Goal: Information Seeking & Learning: Learn about a topic

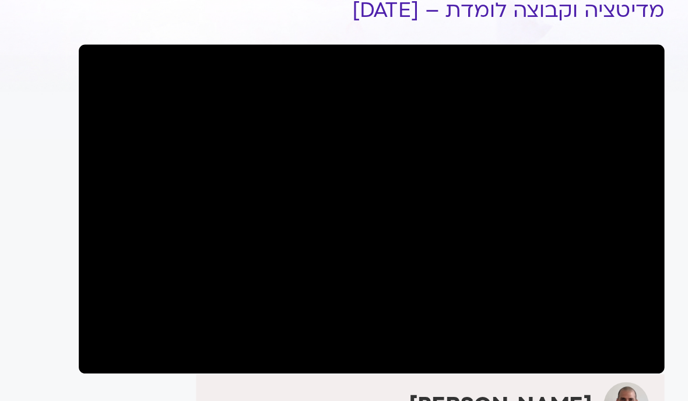
scroll to position [25, 0]
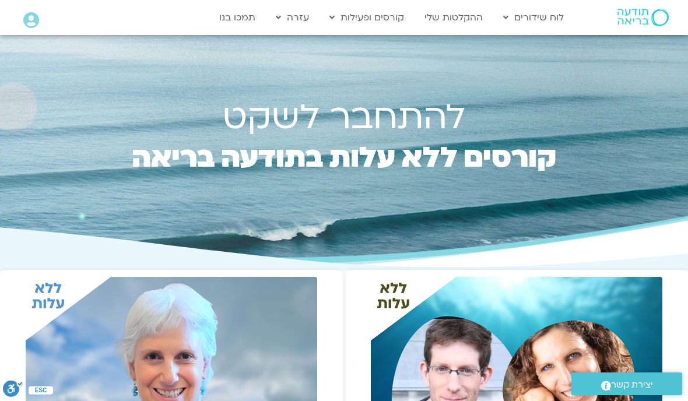
click at [457, 21] on link "ההקלטות שלי" at bounding box center [454, 17] width 70 height 22
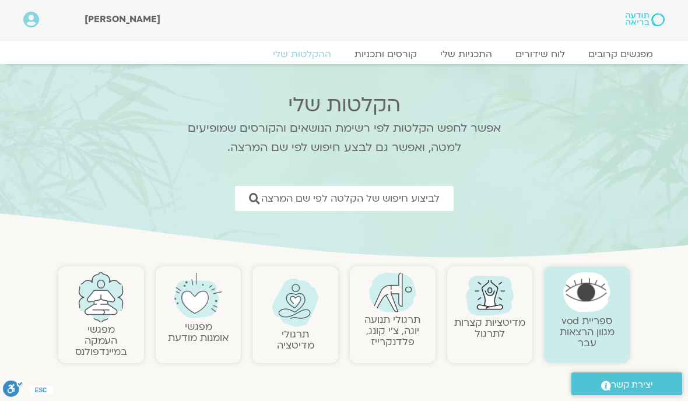
click at [434, 199] on span "לביצוע חיפוש של הקלטה לפי שם המרצה" at bounding box center [350, 198] width 178 height 11
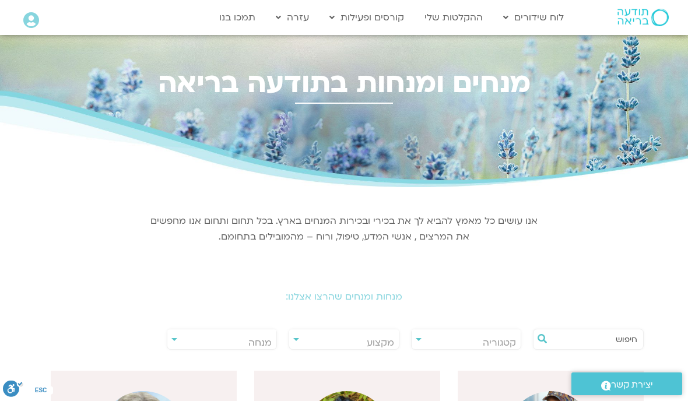
click at [269, 341] on span "מנחה" at bounding box center [259, 342] width 23 height 13
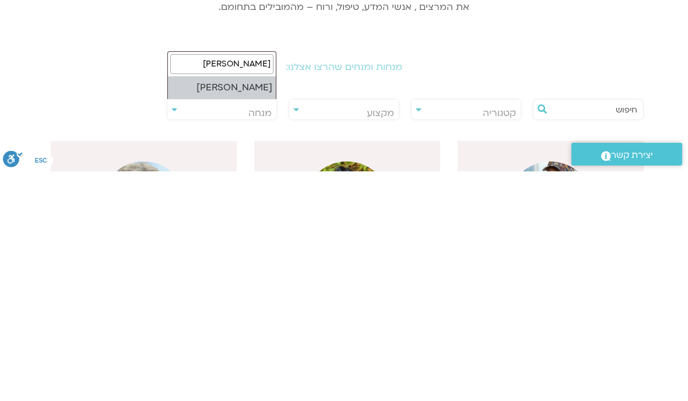
type input "מליסה"
select select "****"
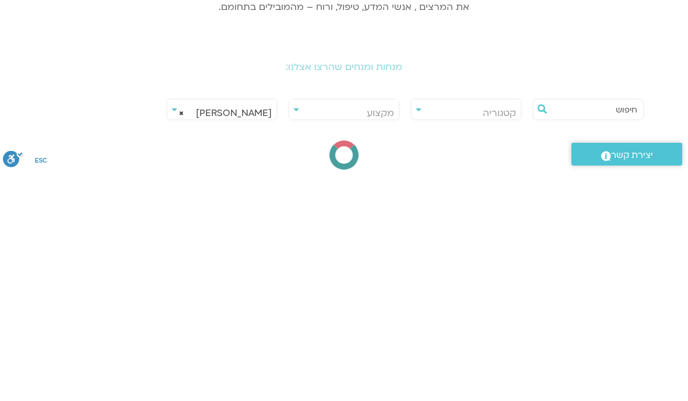
scroll to position [230, 0]
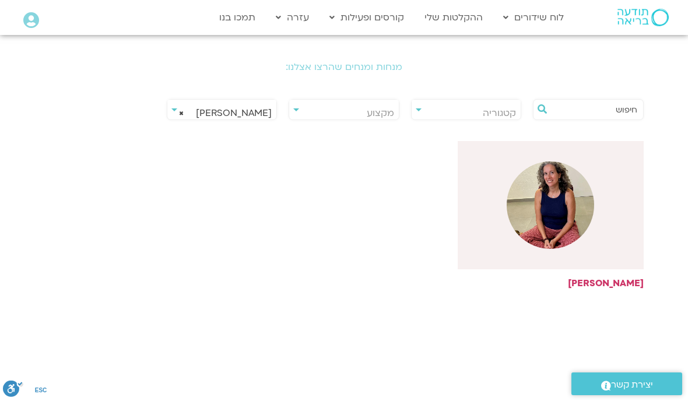
click at [559, 204] on img at bounding box center [550, 205] width 87 height 87
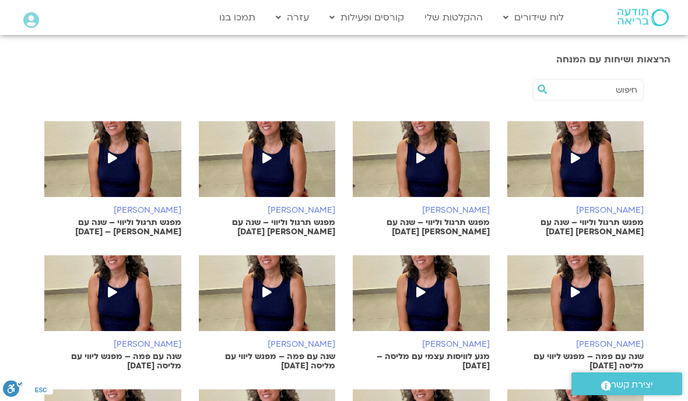
scroll to position [178, 0]
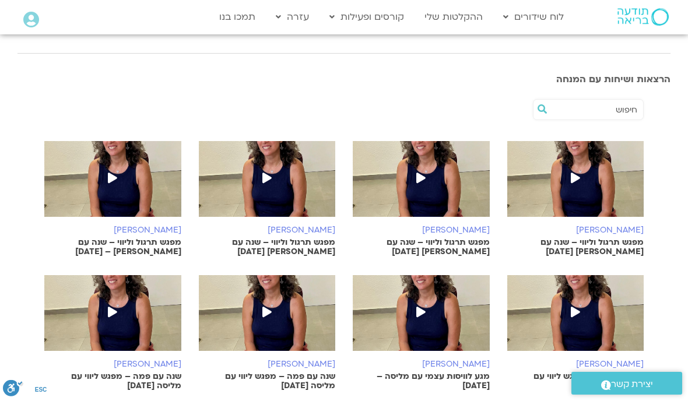
click at [583, 180] on span at bounding box center [575, 179] width 21 height 21
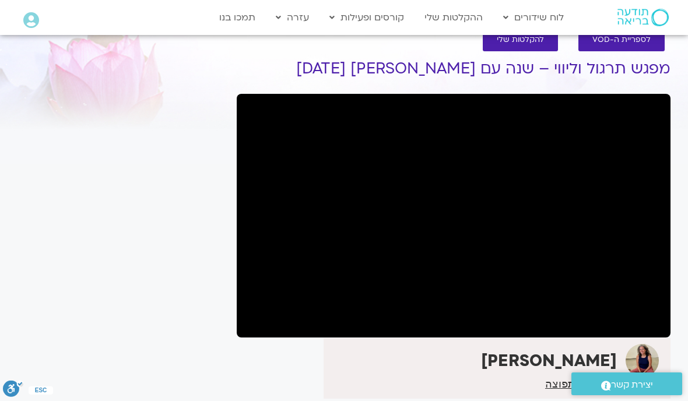
scroll to position [26, 0]
